Goal: Complete application form

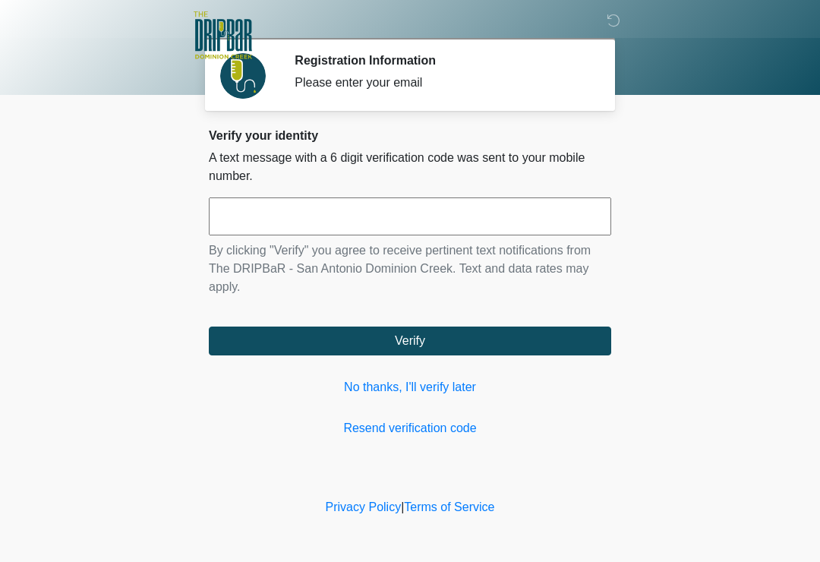
click at [450, 225] on input "text" at bounding box center [410, 216] width 402 height 38
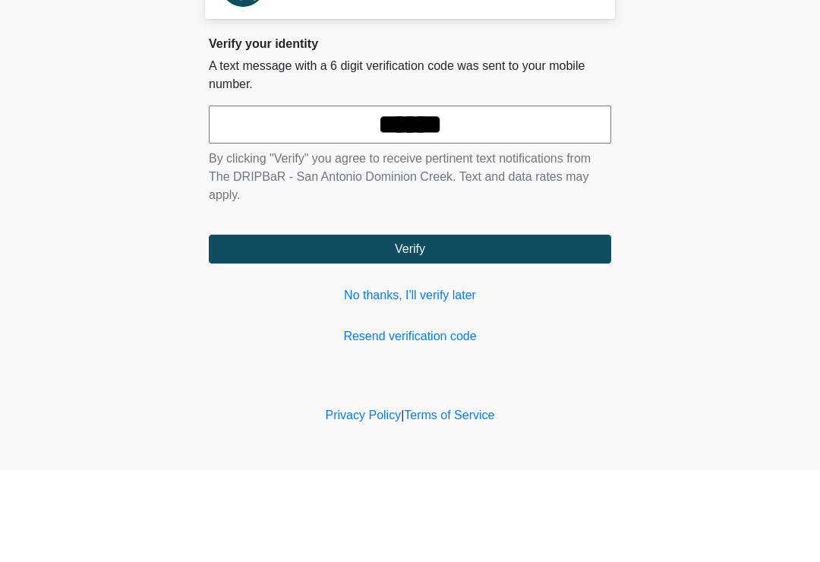
type input "******"
click at [479, 326] on button "Verify" at bounding box center [410, 340] width 402 height 29
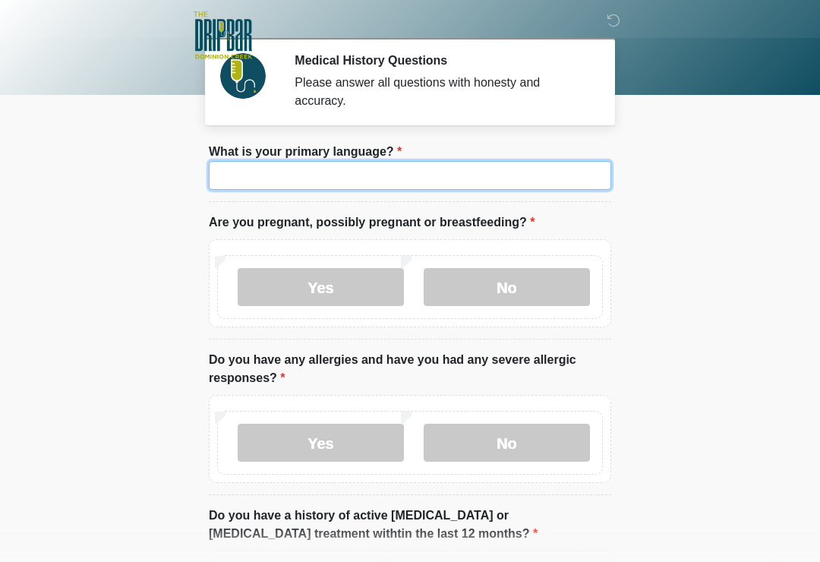
click at [444, 175] on input "What is your primary language?" at bounding box center [410, 175] width 402 height 29
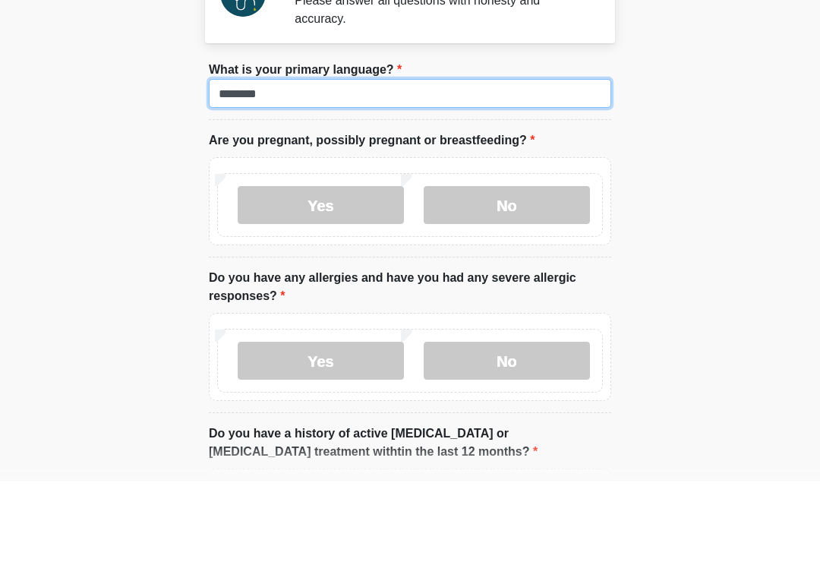
type input "*******"
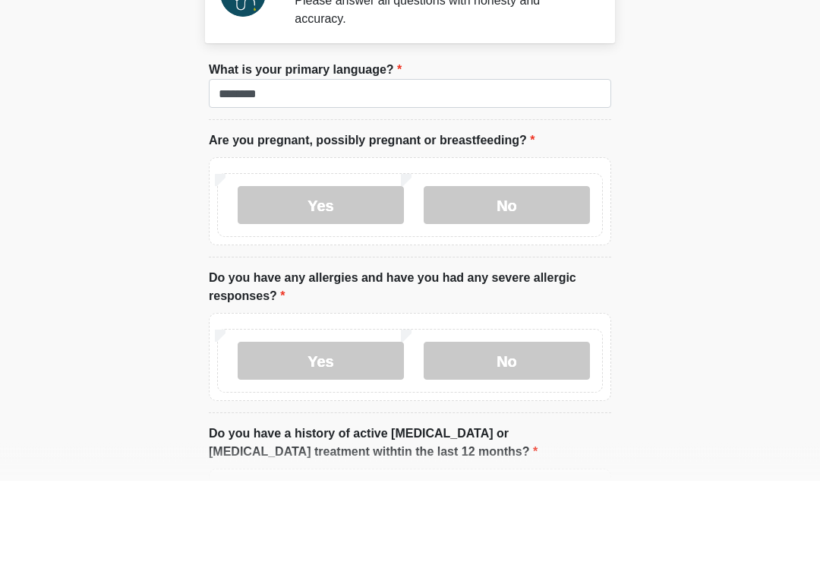
click at [525, 268] on label "No" at bounding box center [506, 287] width 166 height 38
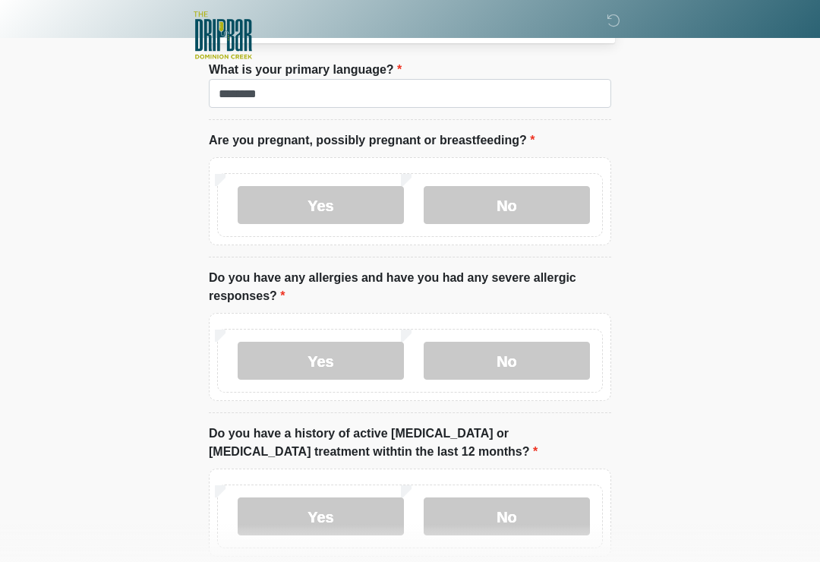
click at [521, 356] on label "No" at bounding box center [506, 360] width 166 height 38
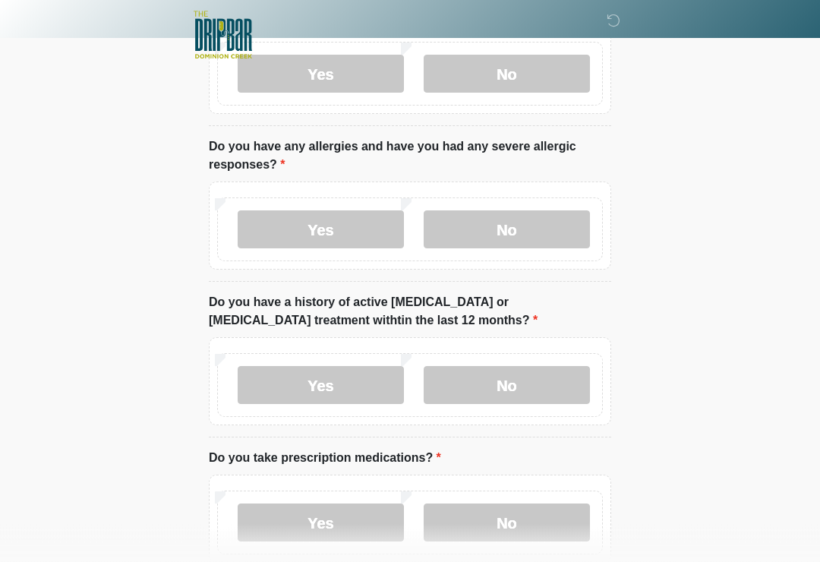
click at [535, 401] on label "No" at bounding box center [506, 386] width 166 height 38
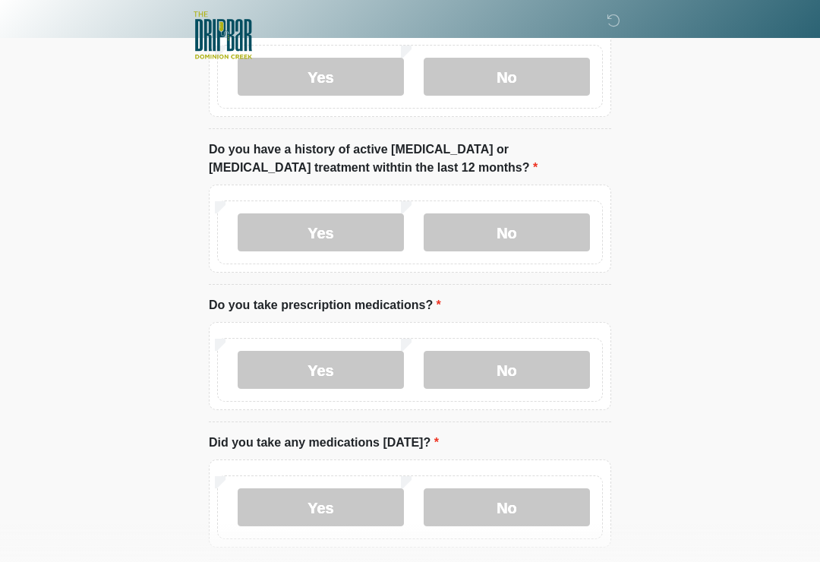
click at [523, 380] on label "No" at bounding box center [506, 370] width 166 height 38
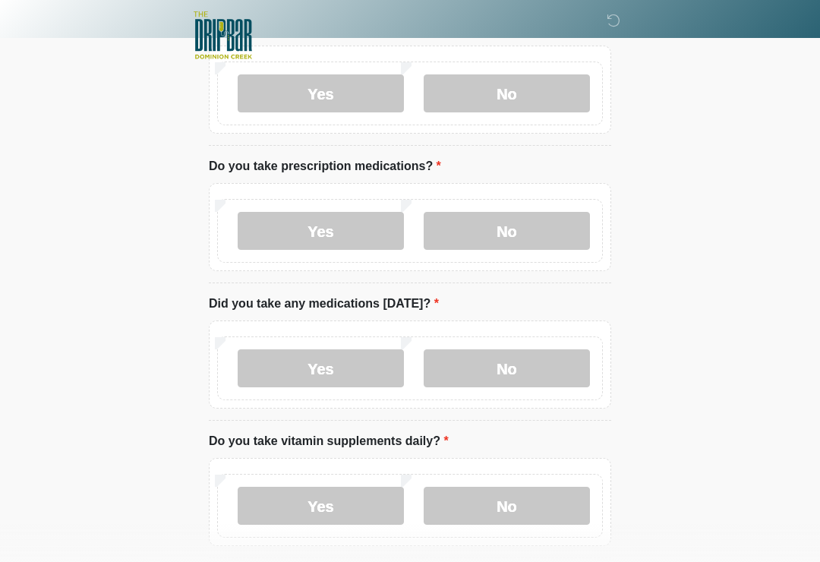
click at [526, 369] on label "No" at bounding box center [506, 368] width 166 height 38
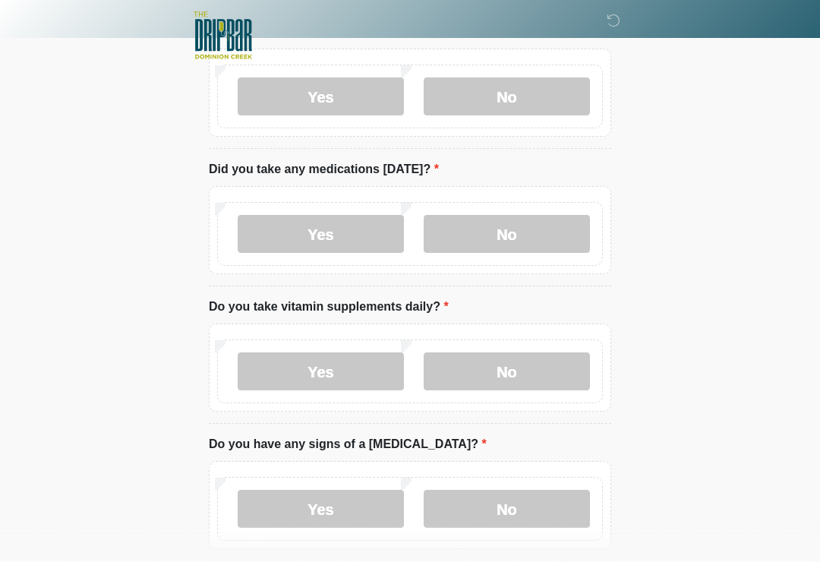
scroll to position [640, 0]
click at [362, 379] on label "Yes" at bounding box center [321, 370] width 166 height 38
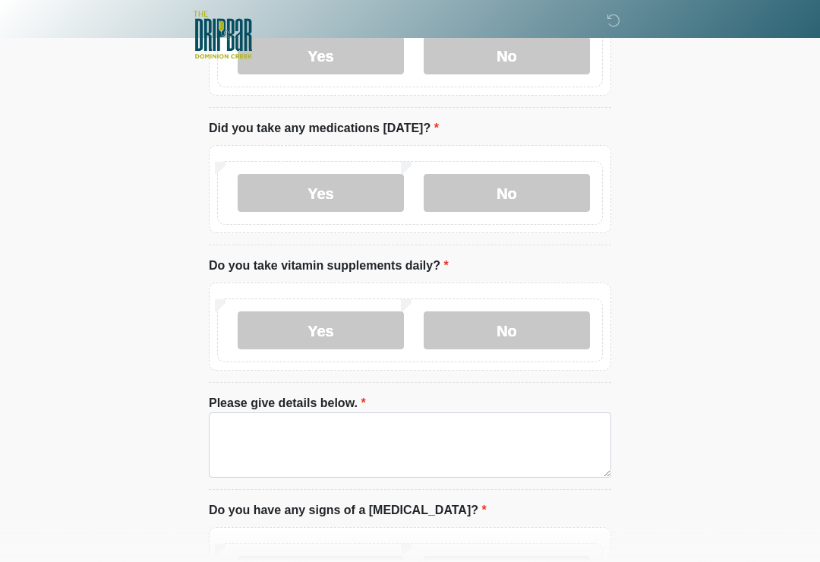
scroll to position [739, 0]
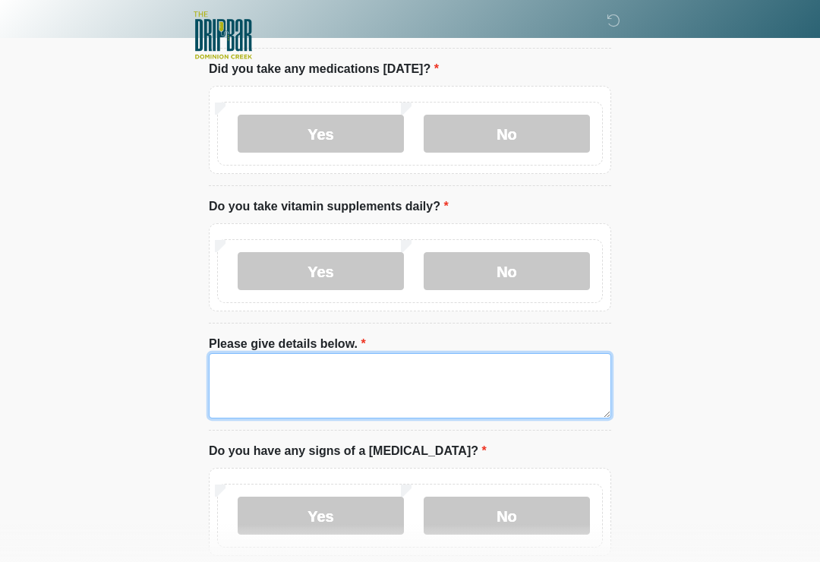
click at [474, 392] on textarea "Please give details below." at bounding box center [410, 385] width 402 height 65
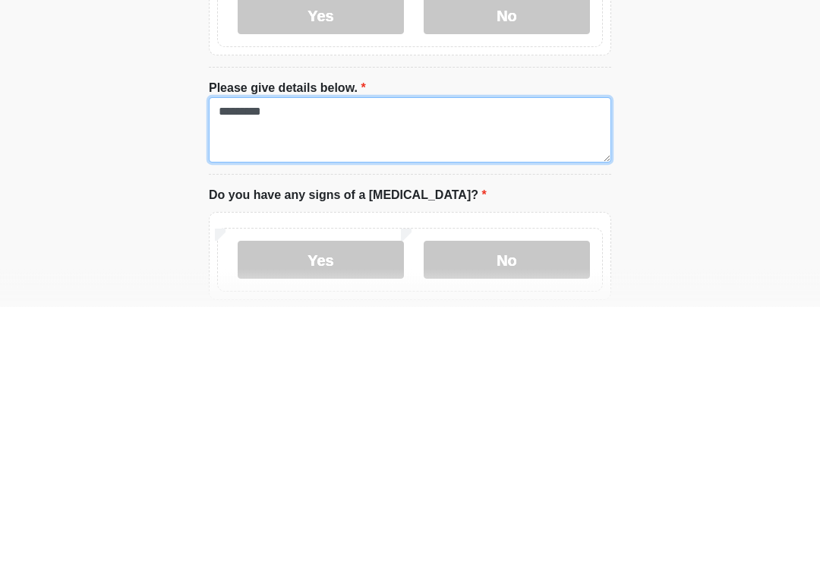
type textarea "*********"
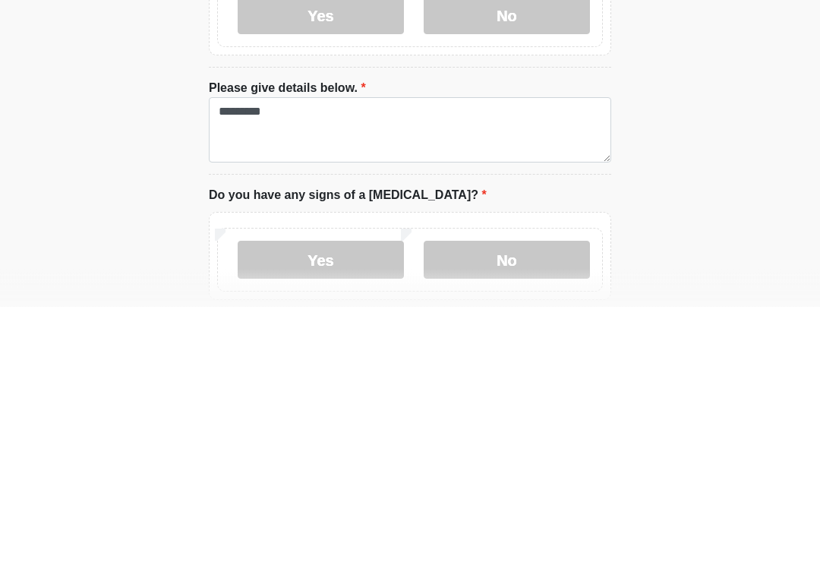
click at [531, 496] on label "No" at bounding box center [506, 515] width 166 height 38
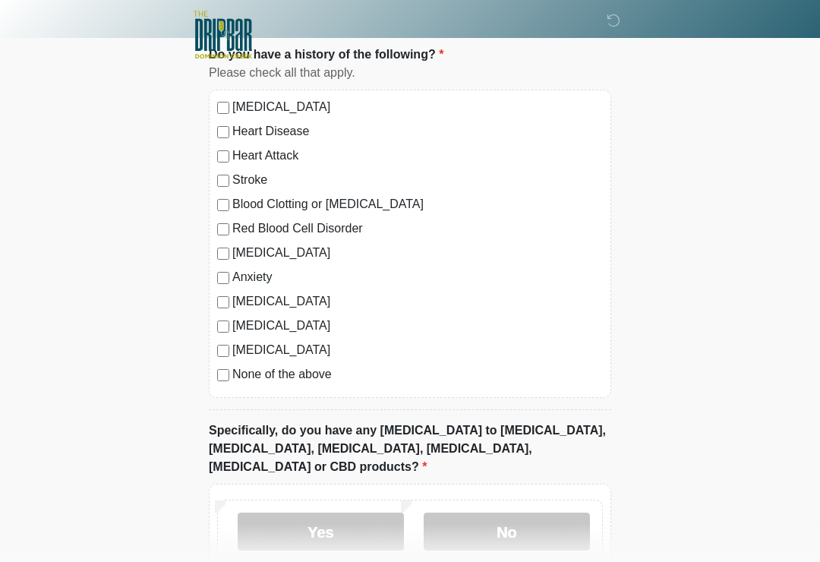
scroll to position [1372, 0]
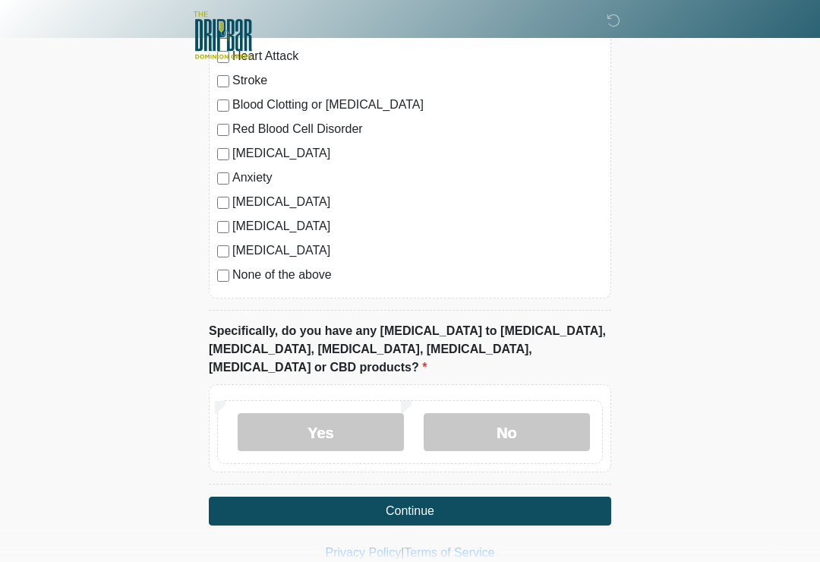
click at [528, 413] on label "No" at bounding box center [506, 432] width 166 height 38
click at [452, 500] on button "Continue" at bounding box center [410, 510] width 402 height 29
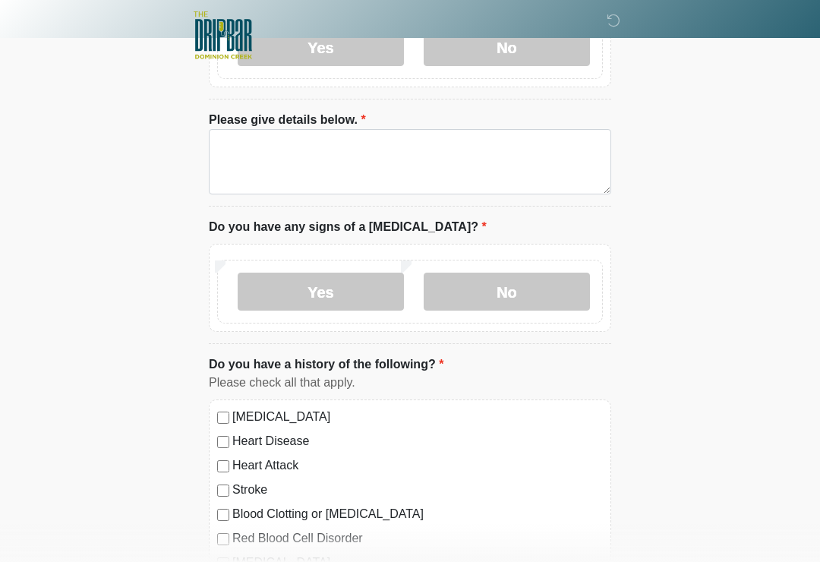
scroll to position [0, 0]
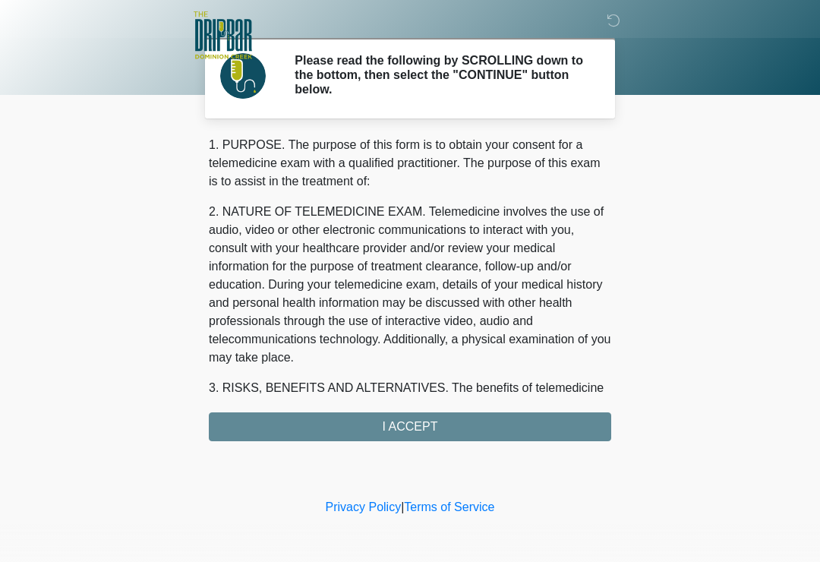
click at [467, 433] on div "1. PURPOSE. The purpose of this form is to obtain your consent for a telemedici…" at bounding box center [410, 288] width 402 height 305
click at [427, 432] on div "1. PURPOSE. The purpose of this form is to obtain your consent for a telemedici…" at bounding box center [410, 288] width 402 height 305
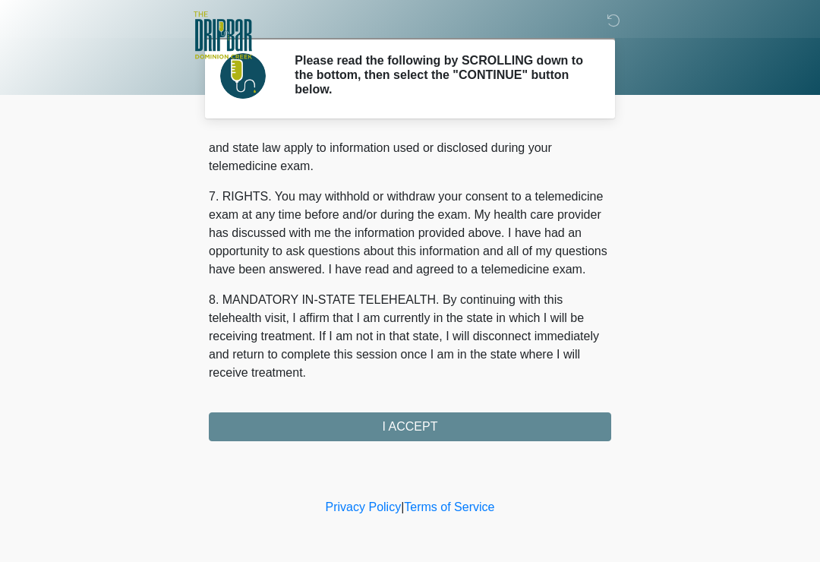
scroll to position [640, 0]
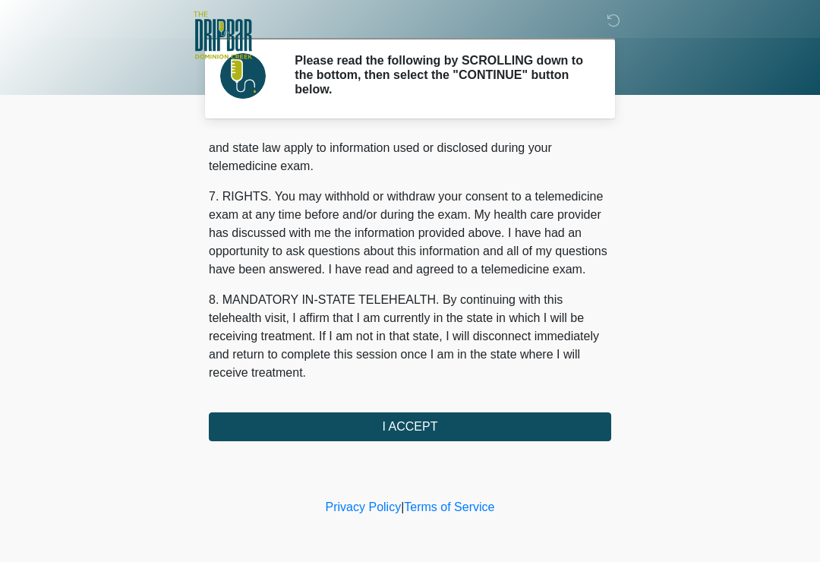
click at [420, 429] on button "I ACCEPT" at bounding box center [410, 426] width 402 height 29
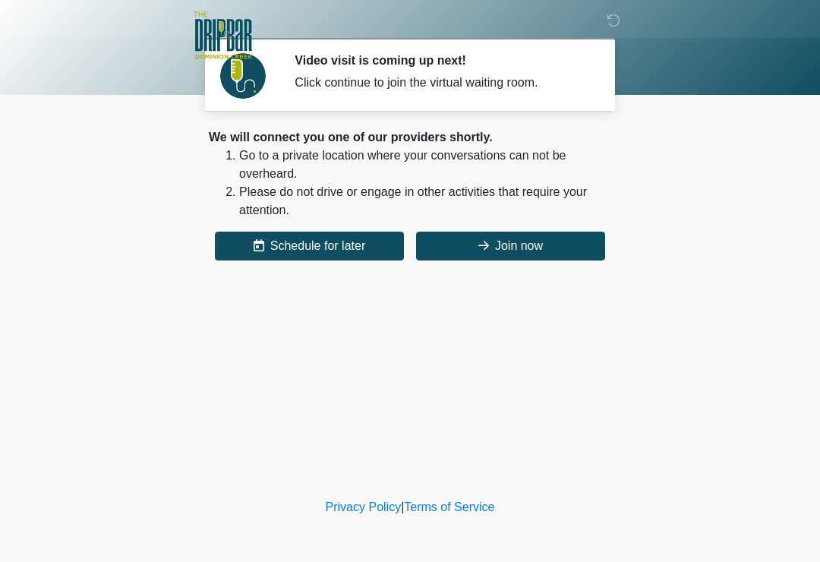
click at [570, 251] on button "Join now" at bounding box center [510, 245] width 189 height 29
